Goal: Task Accomplishment & Management: Use online tool/utility

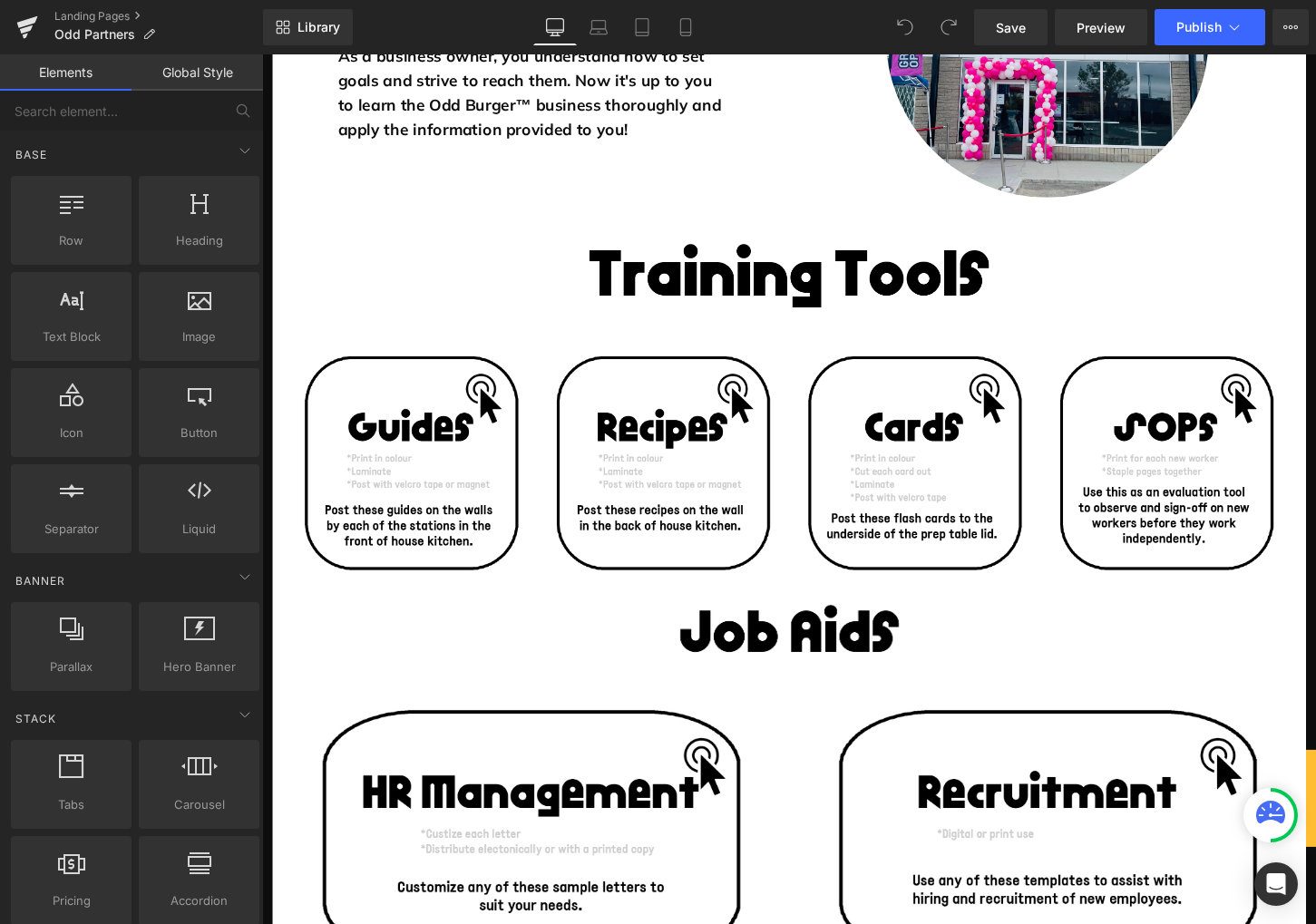
scroll to position [500, 0]
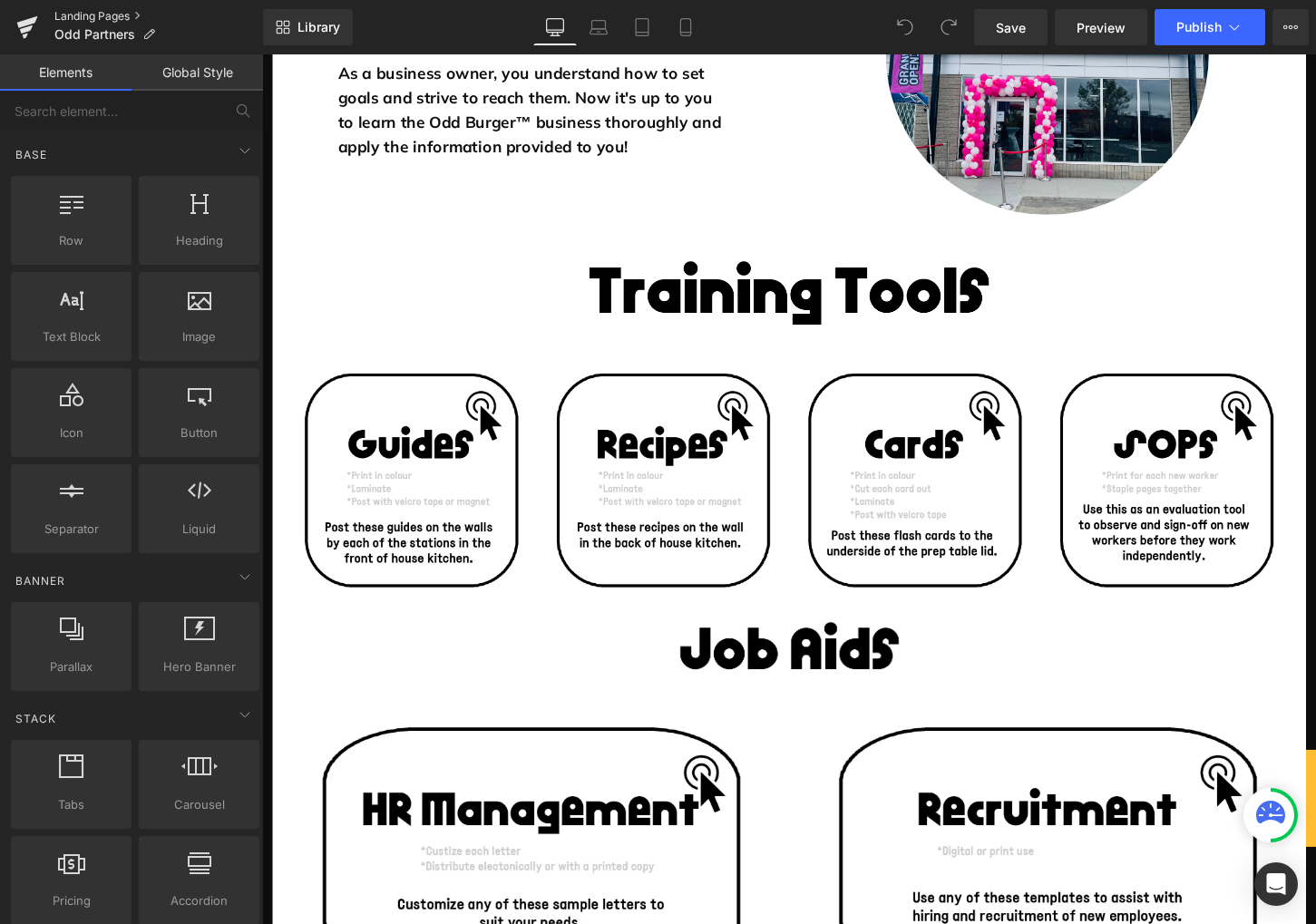
click at [128, 14] on link "Landing Pages" at bounding box center [158, 17] width 209 height 15
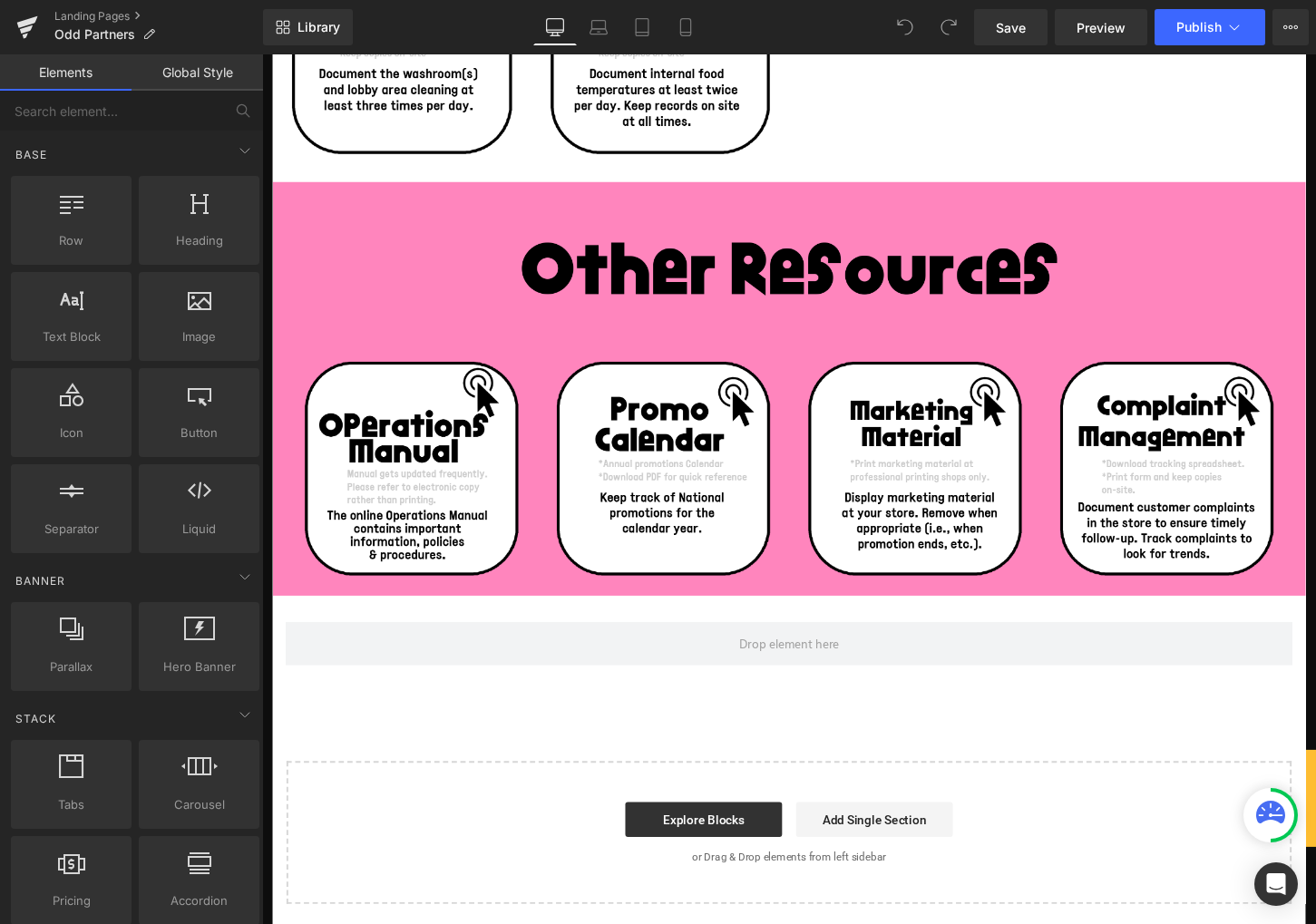
scroll to position [2375, 0]
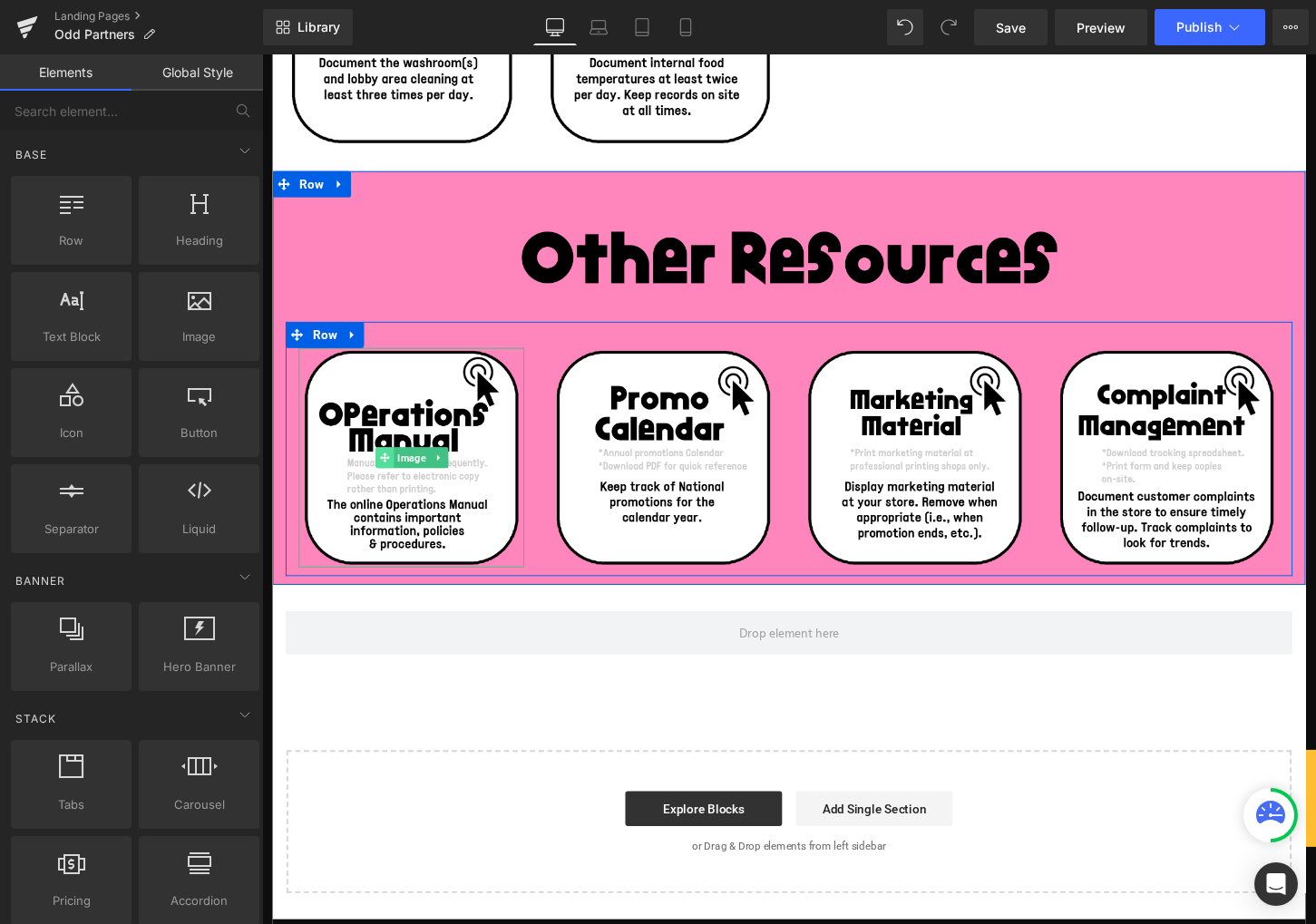
click at [395, 473] on span at bounding box center [389, 474] width 19 height 22
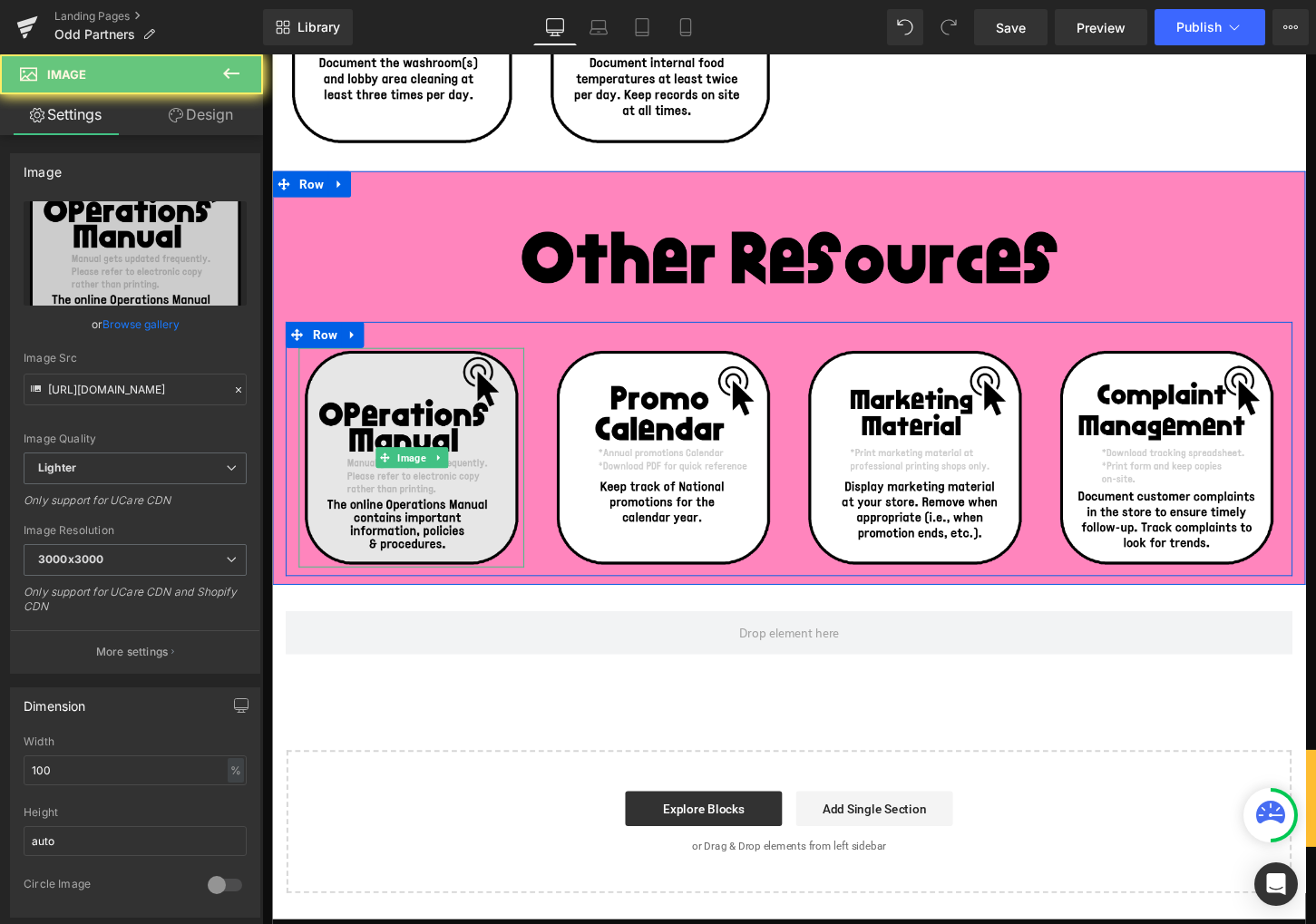
click at [379, 554] on img at bounding box center [417, 473] width 235 height 228
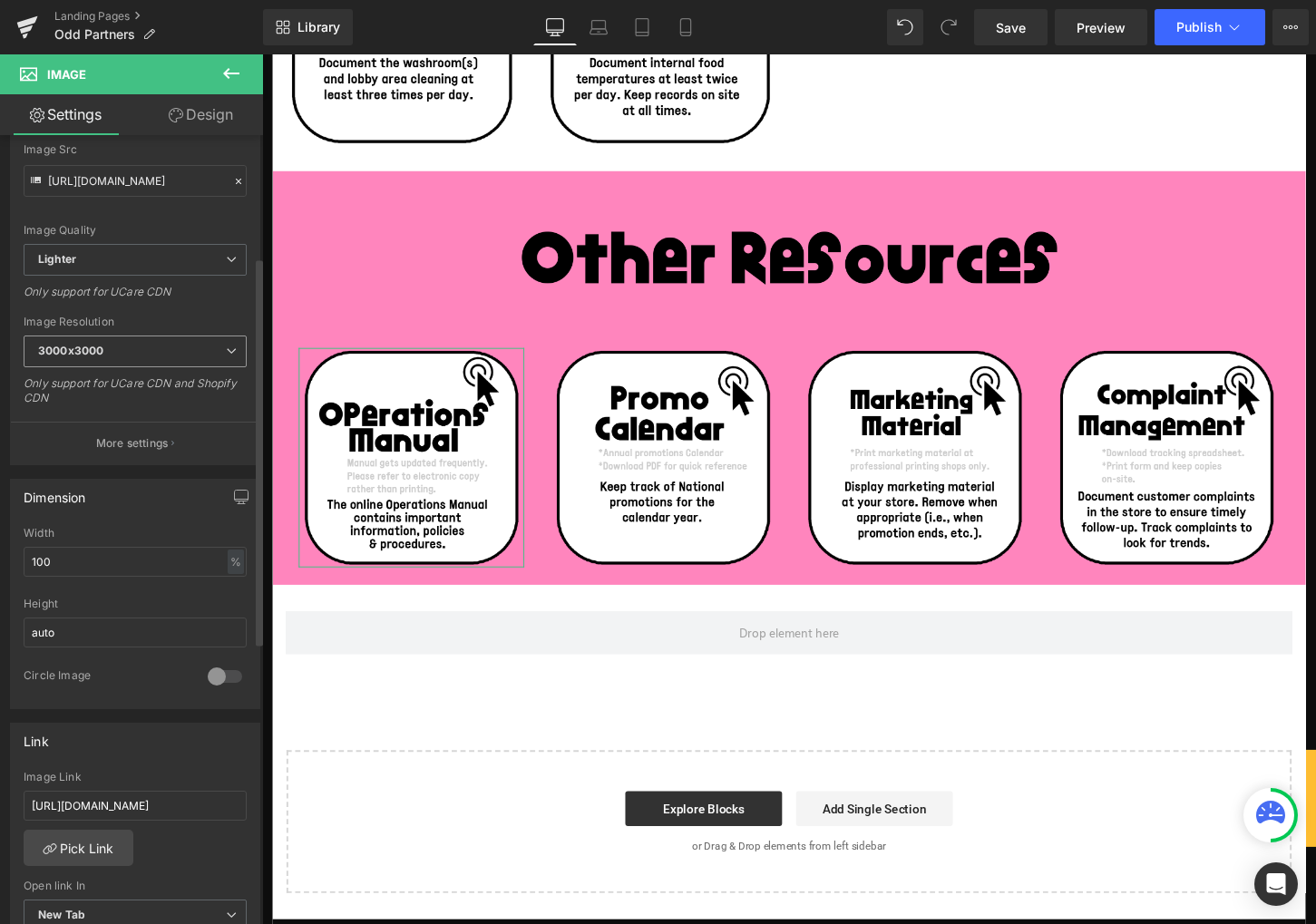
scroll to position [314, 0]
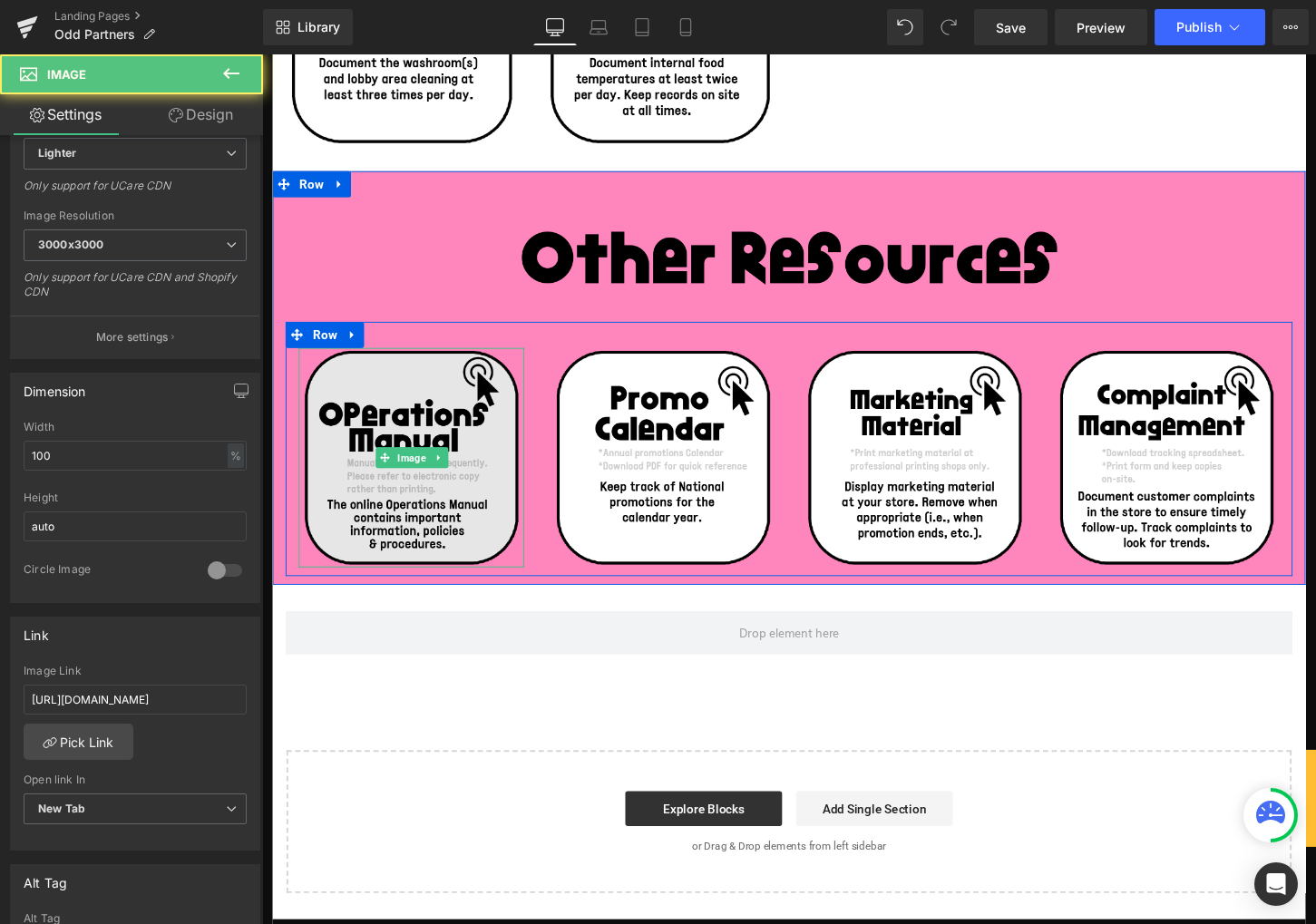
click at [395, 503] on img at bounding box center [417, 473] width 235 height 228
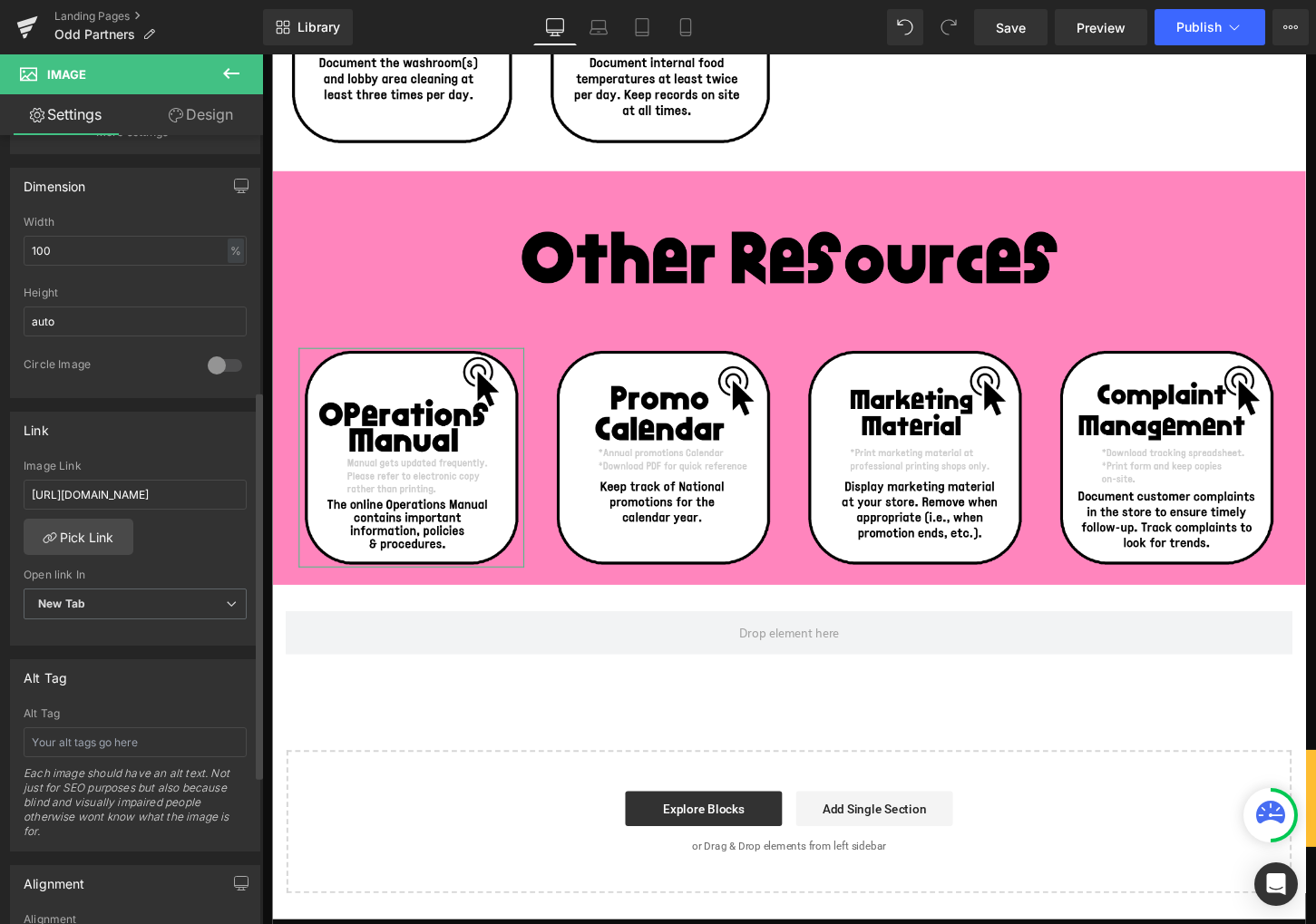
scroll to position [519, 0]
click at [98, 537] on link "Pick Link" at bounding box center [78, 537] width 109 height 36
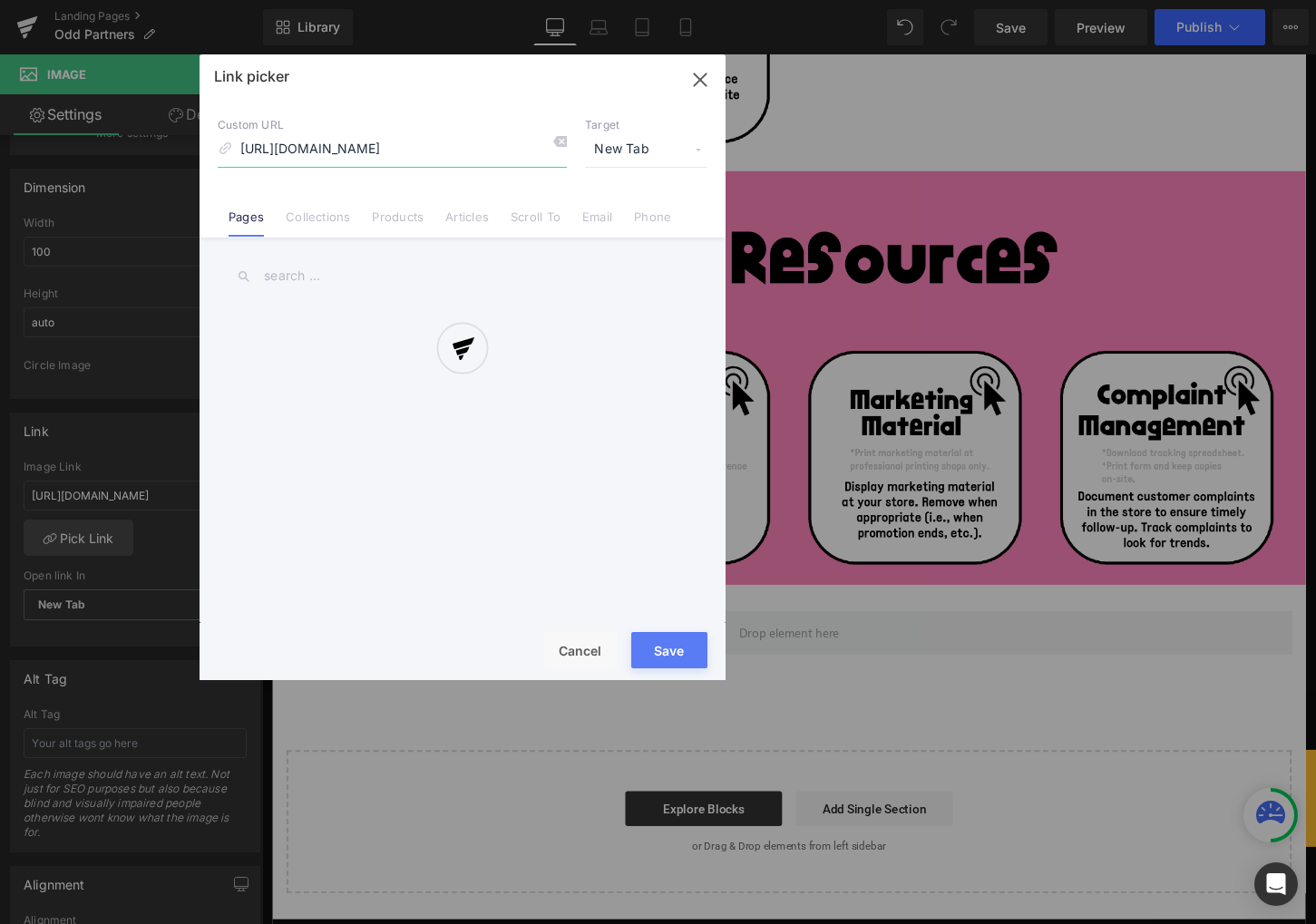
scroll to position [0, 414]
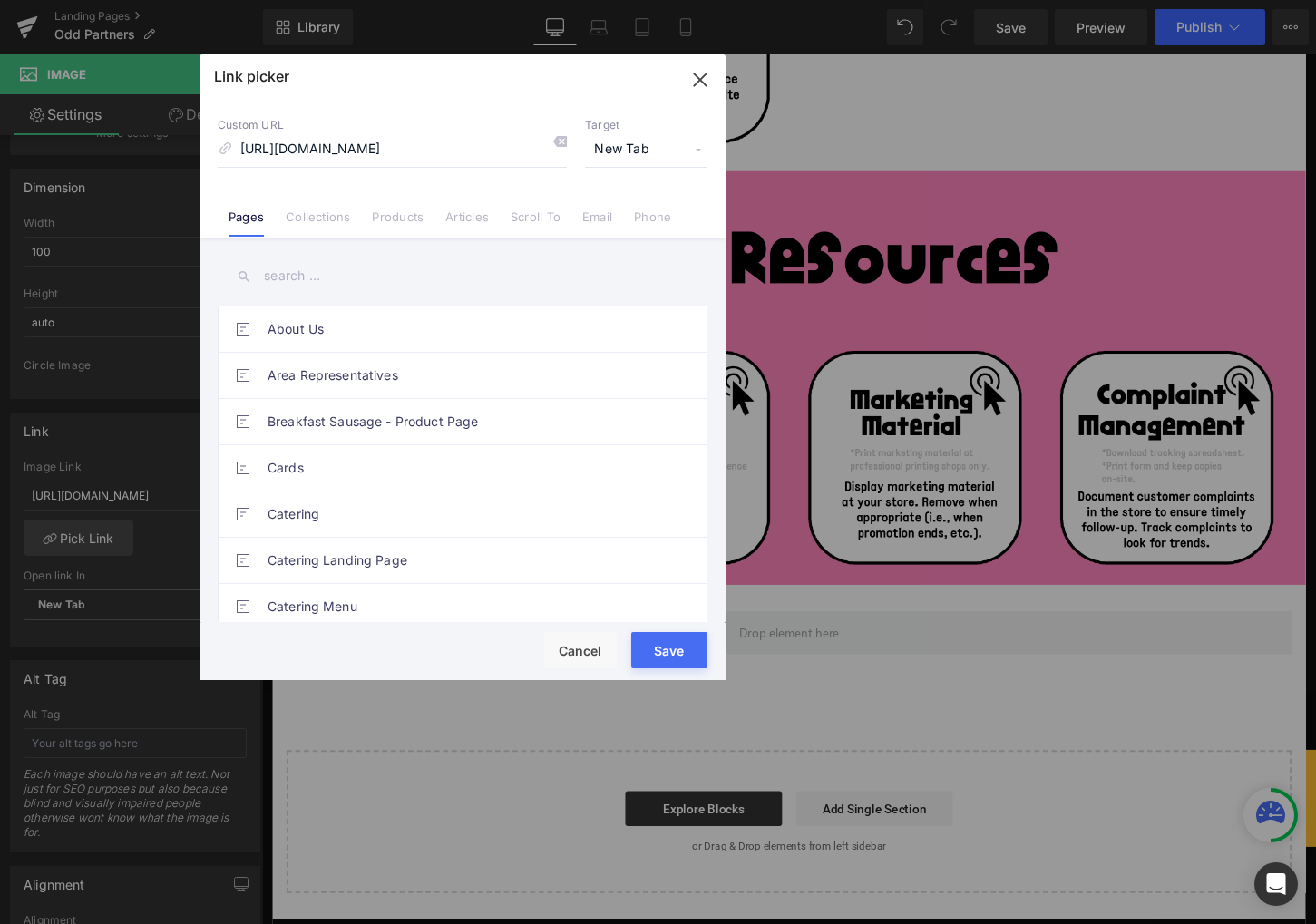
click at [296, 276] on input "text" at bounding box center [463, 276] width 489 height 40
paste input "[URL][DOMAIN_NAME]"
type input "[URL][DOMAIN_NAME]"
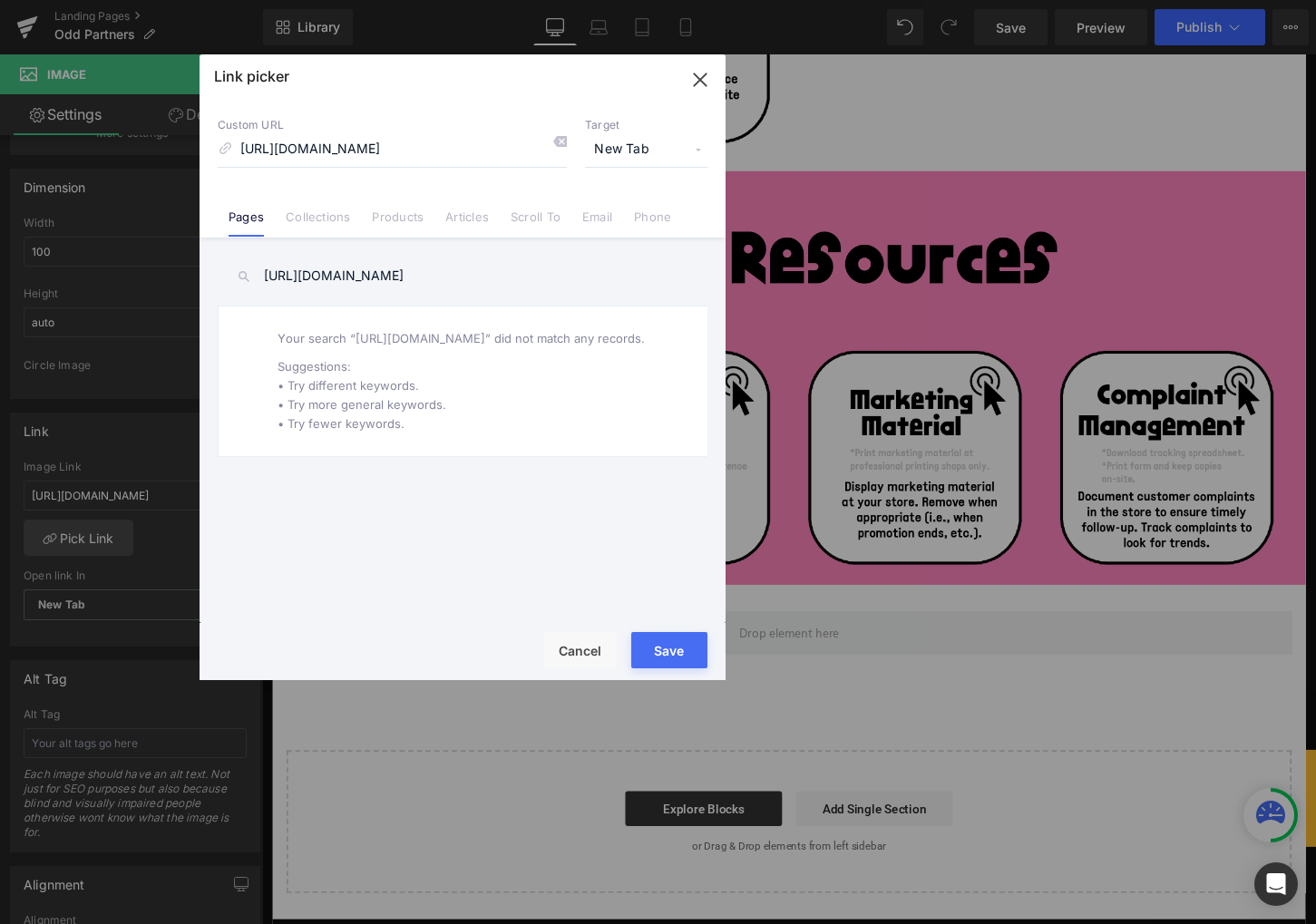
drag, startPoint x: 447, startPoint y: 31, endPoint x: 695, endPoint y: 81, distance: 253.0
click at [695, 81] on icon "button" at bounding box center [700, 80] width 29 height 29
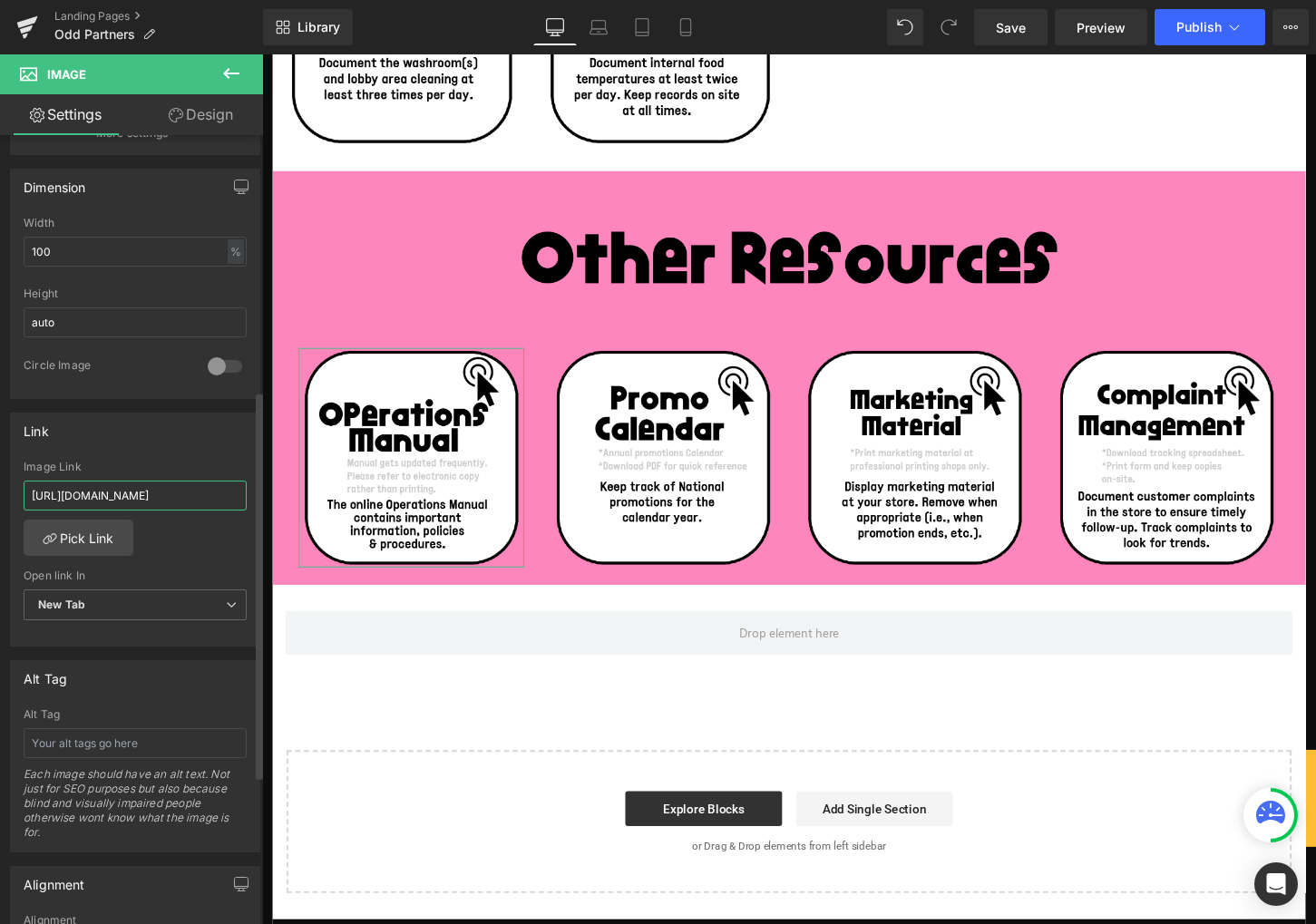
click at [145, 492] on input "[URL][DOMAIN_NAME]" at bounding box center [135, 496] width 223 height 30
click at [144, 495] on input "[URL][DOMAIN_NAME]" at bounding box center [135, 496] width 223 height 30
paste input "[URL][DOMAIN_NAME]"
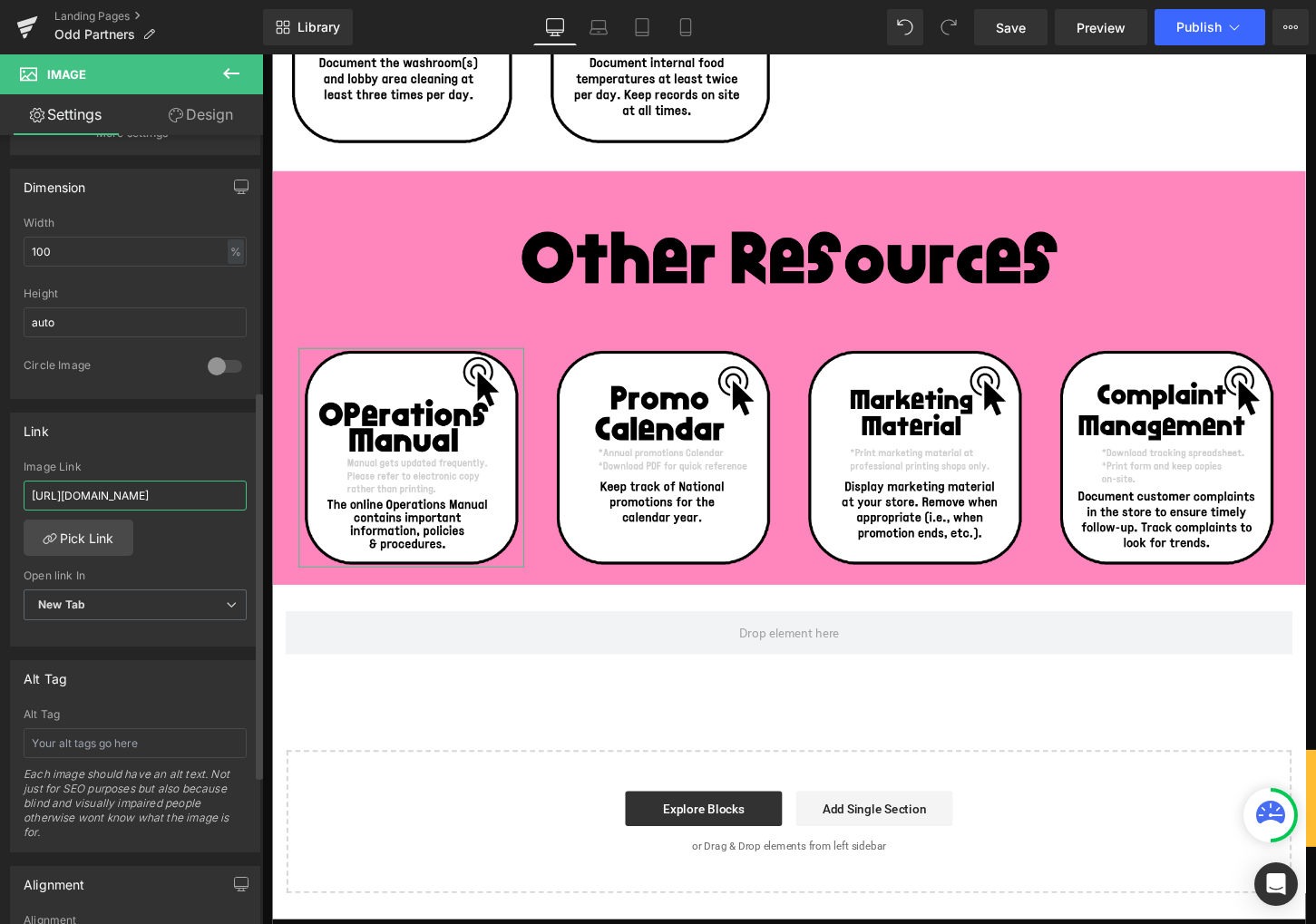
scroll to position [0, 419]
type input "[URL][DOMAIN_NAME]"
click at [97, 546] on link "Pick Link" at bounding box center [78, 537] width 109 height 36
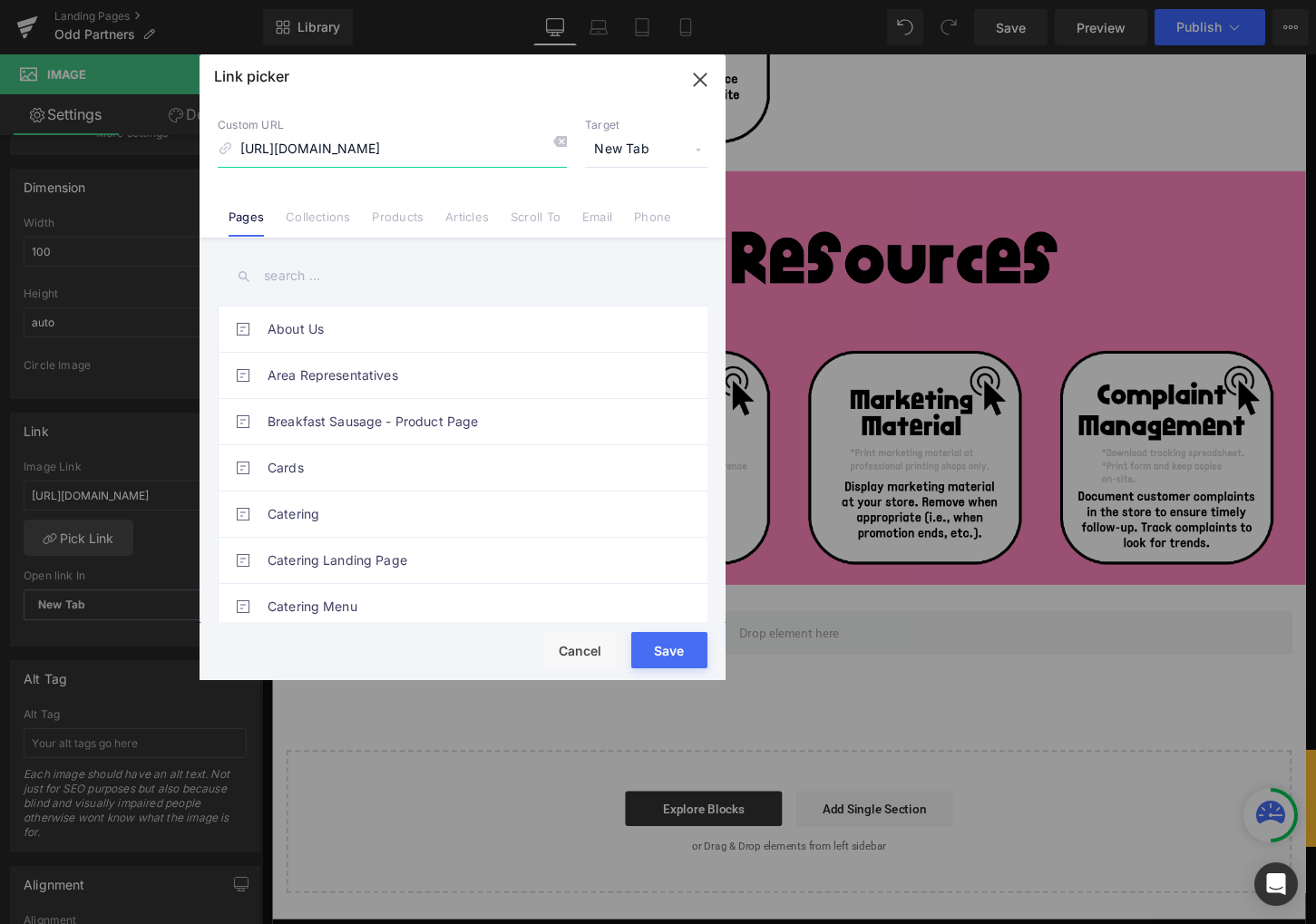
scroll to position [0, 405]
drag, startPoint x: 572, startPoint y: 650, endPoint x: 42, endPoint y: 570, distance: 536.0
click at [572, 650] on button "Cancel" at bounding box center [580, 649] width 73 height 36
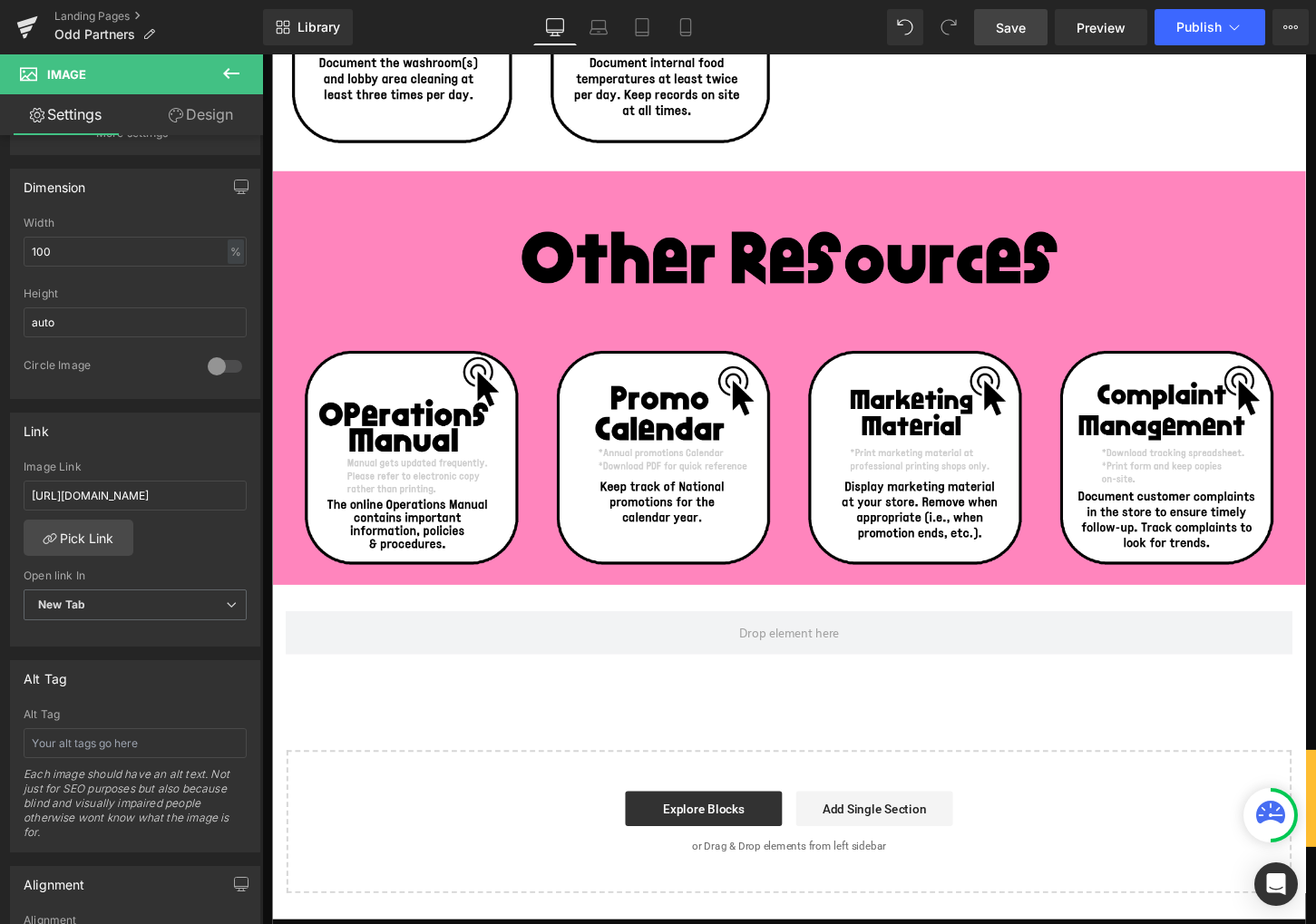
click at [1013, 19] on span "Save" at bounding box center [1011, 28] width 30 height 19
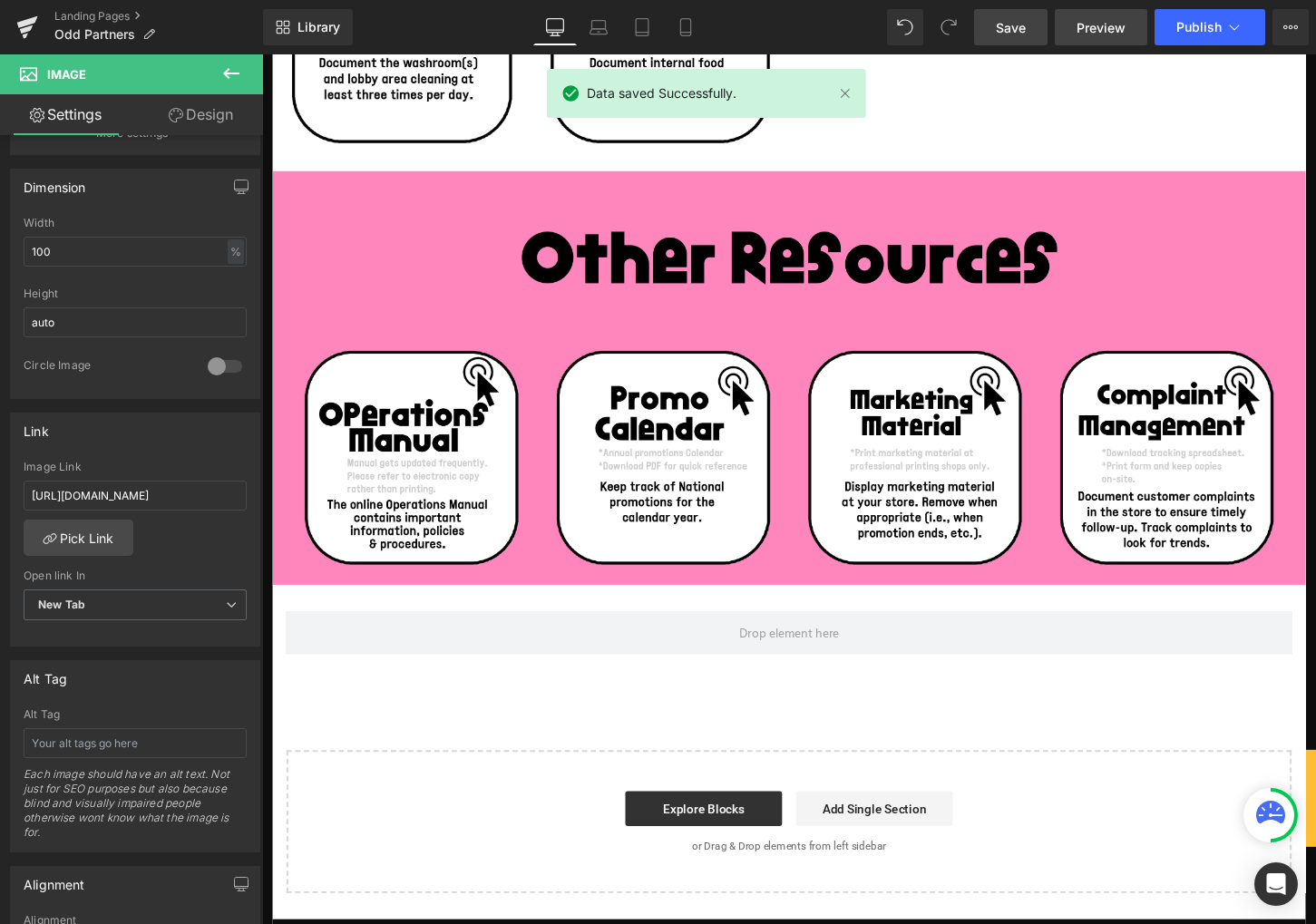
click at [1109, 29] on span "Preview" at bounding box center [1100, 28] width 49 height 19
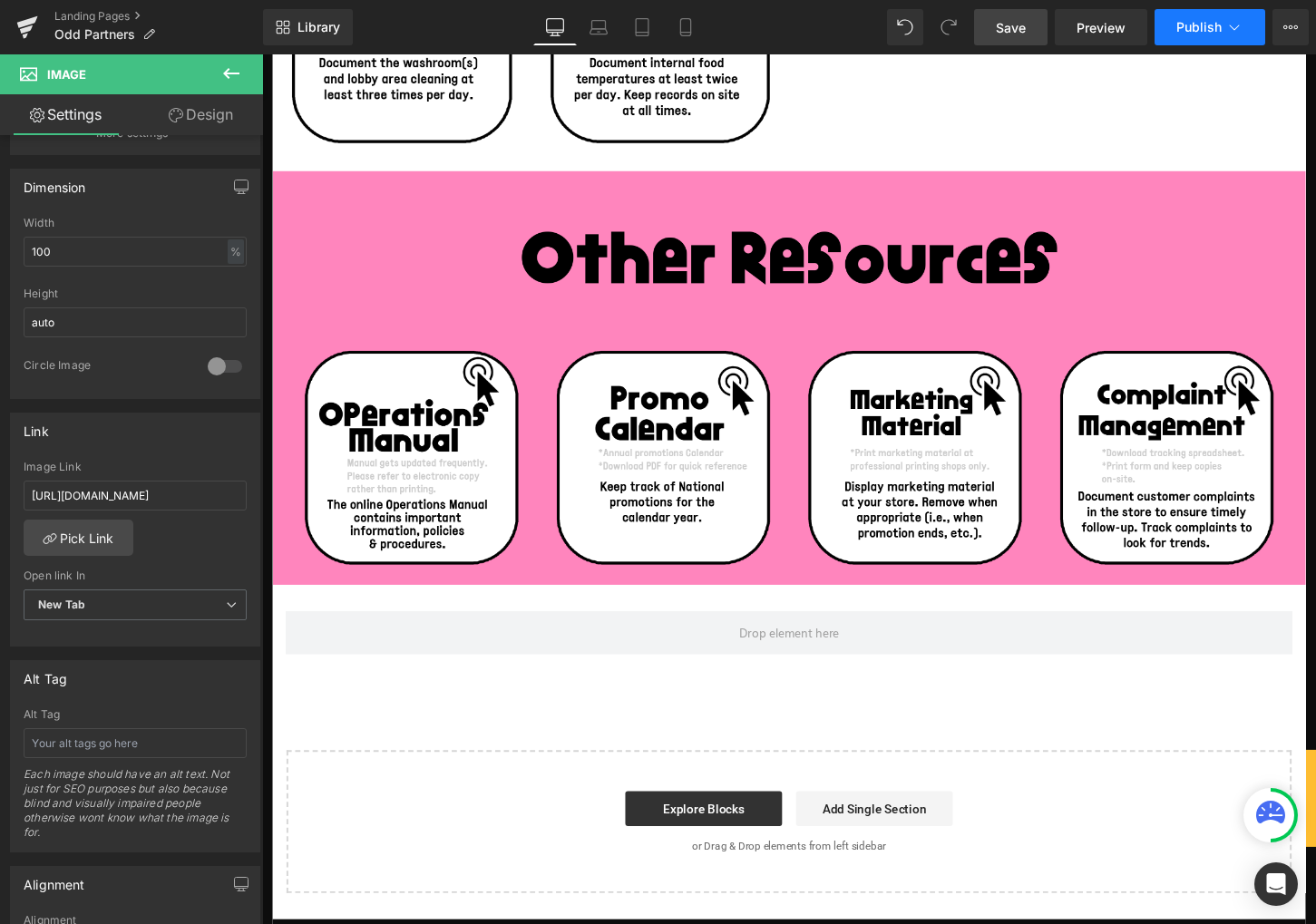
click at [1208, 26] on span "Publish" at bounding box center [1198, 28] width 45 height 15
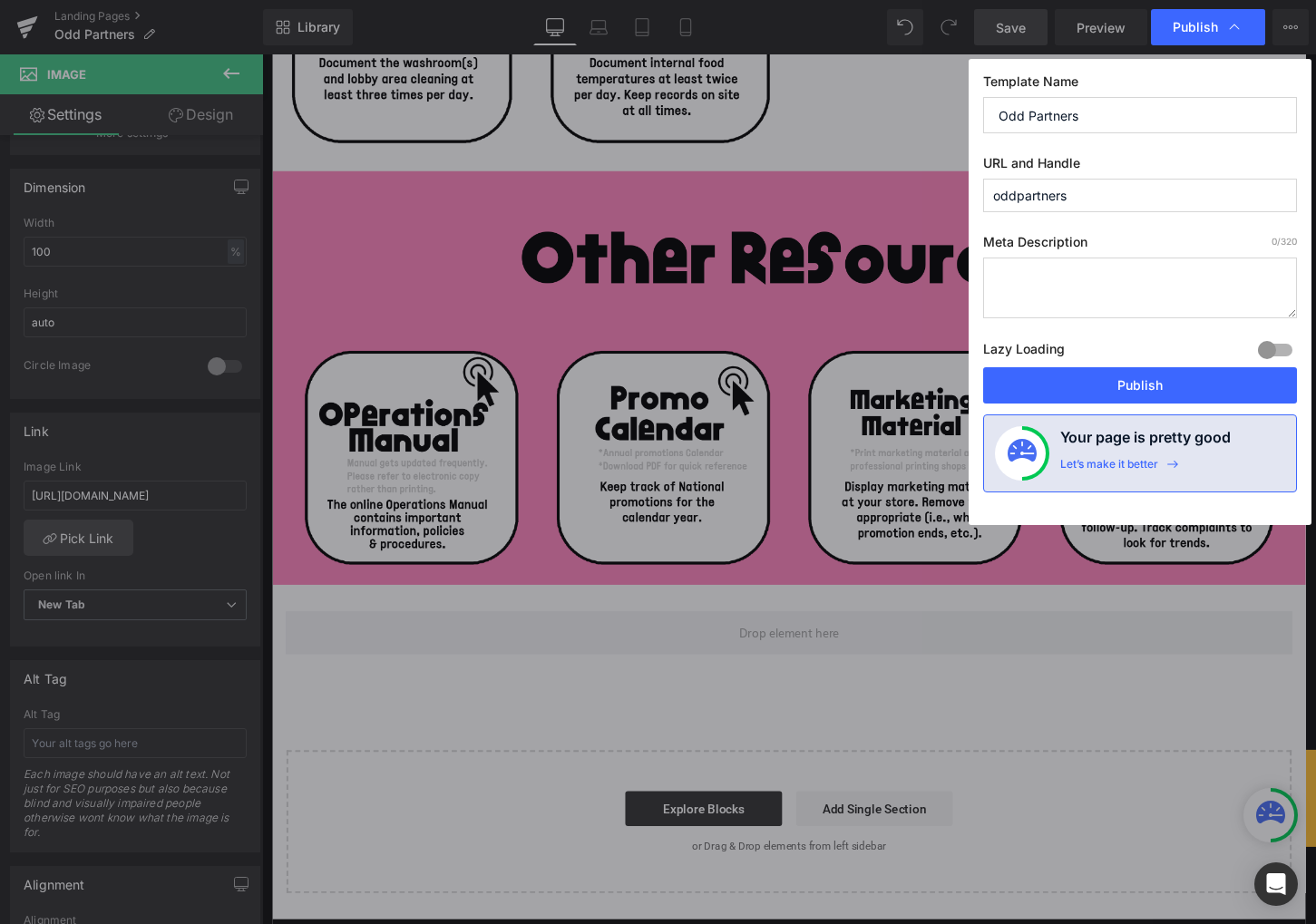
drag, startPoint x: 1161, startPoint y: 390, endPoint x: 521, endPoint y: 7, distance: 745.8
click at [1162, 390] on button "Publish" at bounding box center [1139, 384] width 314 height 36
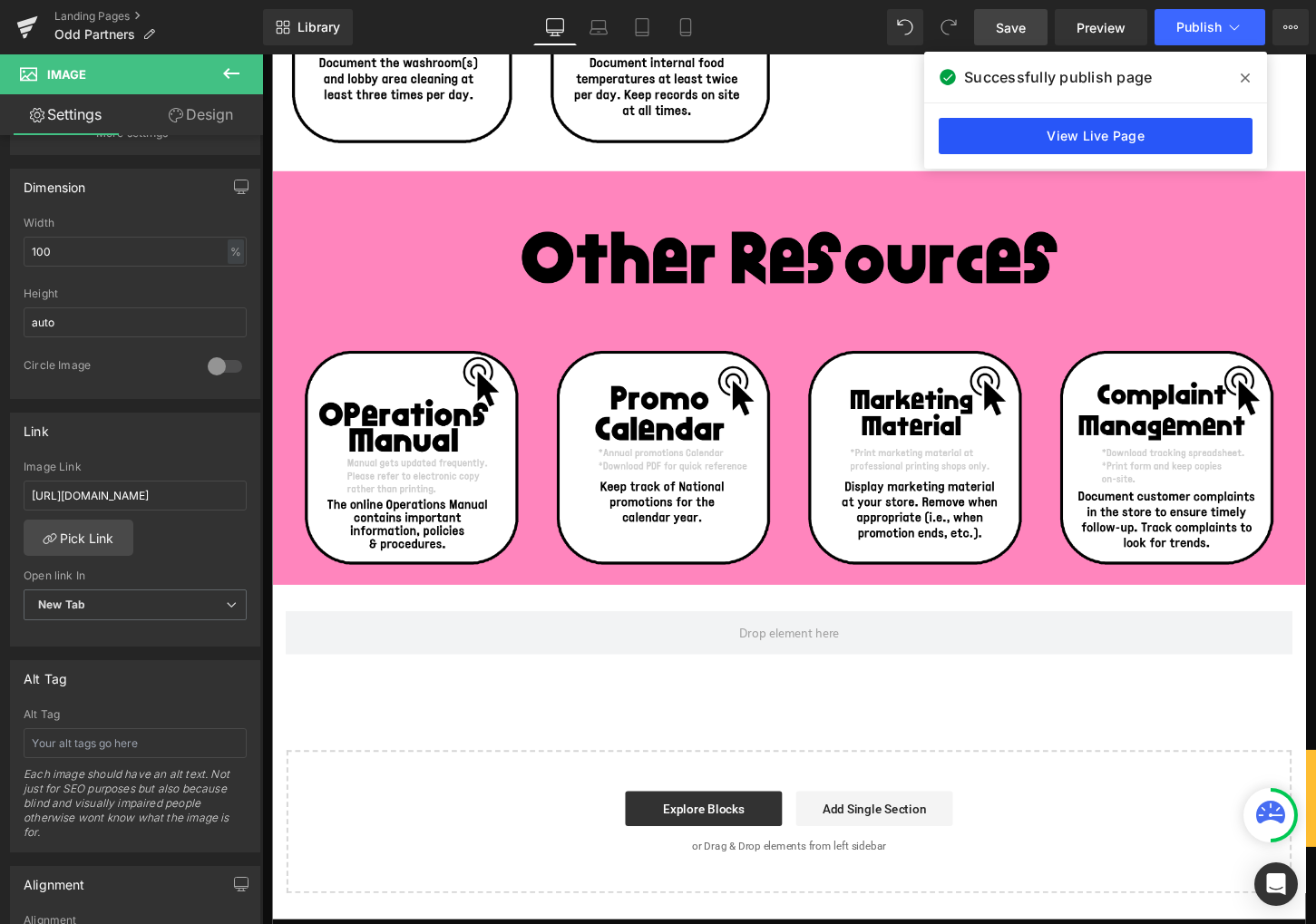
click at [1060, 126] on link "View Live Page" at bounding box center [1095, 135] width 314 height 36
